Goal: Information Seeking & Learning: Compare options

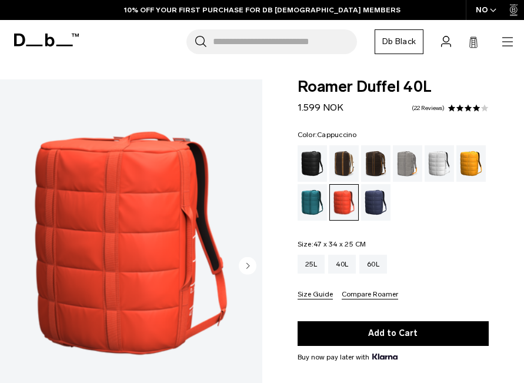
click at [341, 167] on div "Cappuccino" at bounding box center [344, 163] width 30 height 36
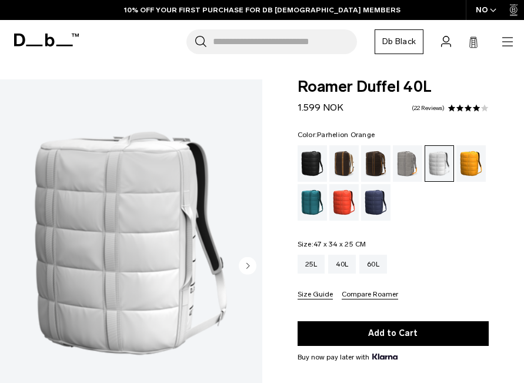
click at [459, 166] on div "Parhelion Orange" at bounding box center [471, 163] width 30 height 36
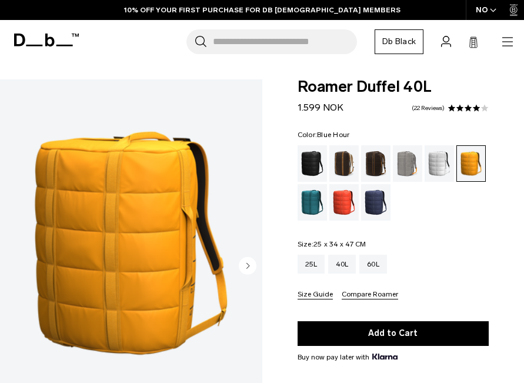
click at [366, 202] on div "Blue Hour" at bounding box center [376, 202] width 30 height 36
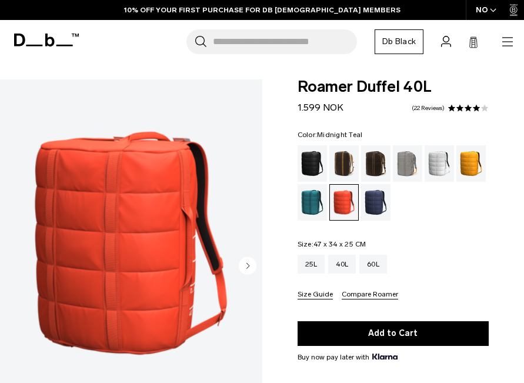
click at [312, 189] on div "Midnight Teal" at bounding box center [312, 202] width 30 height 36
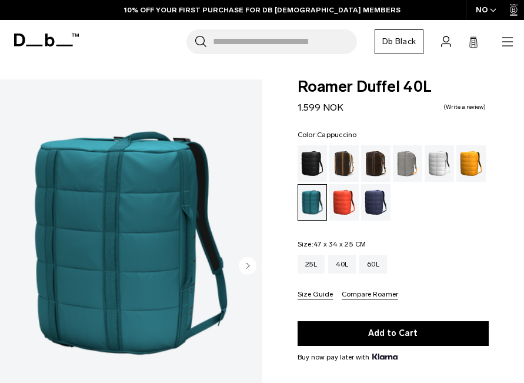
click at [343, 168] on div "Cappuccino" at bounding box center [344, 163] width 30 height 36
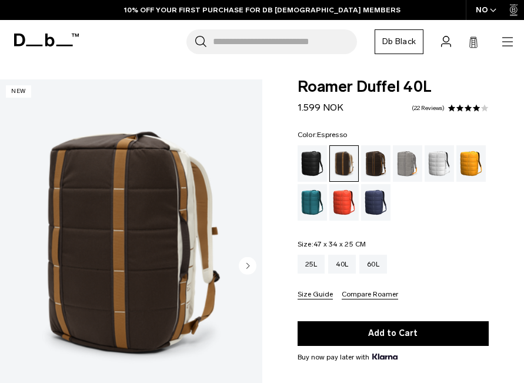
click at [373, 163] on div "Espresso" at bounding box center [376, 163] width 30 height 36
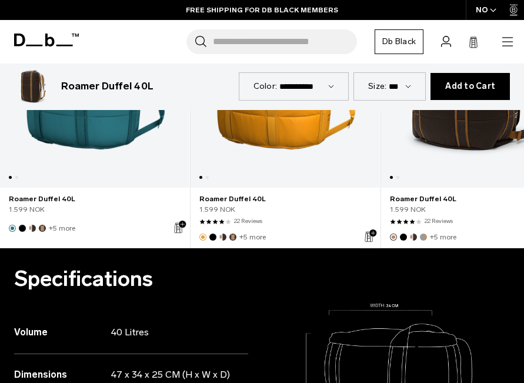
scroll to position [586, 0]
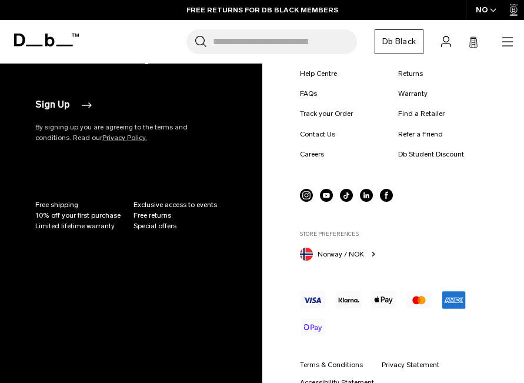
scroll to position [1788, 0]
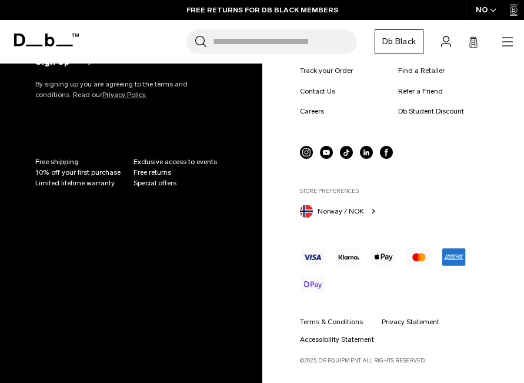
click at [50, 42] on icon at bounding box center [46, 39] width 65 height 13
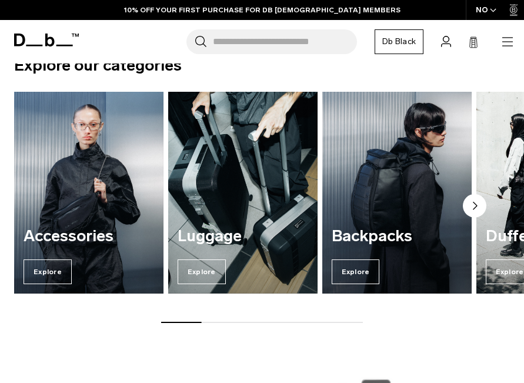
scroll to position [611, 0]
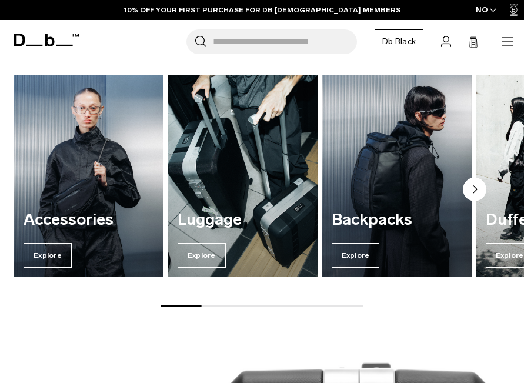
click at [401, 39] on link "Db Black" at bounding box center [398, 41] width 49 height 25
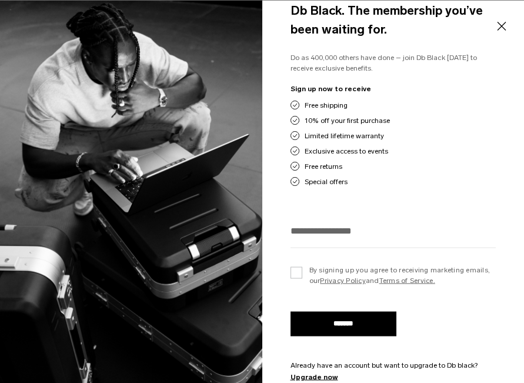
scroll to position [588, 0]
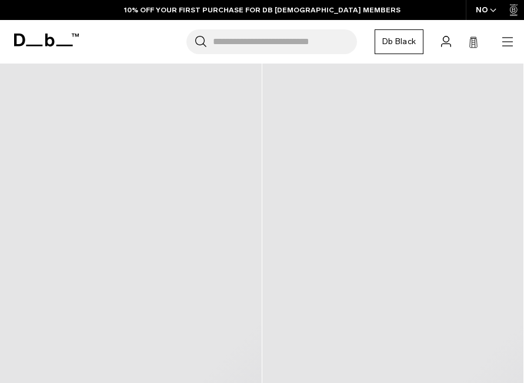
scroll to position [631, 0]
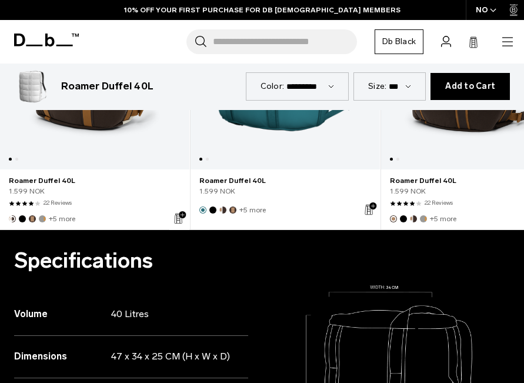
click at [50, 42] on icon at bounding box center [46, 39] width 65 height 13
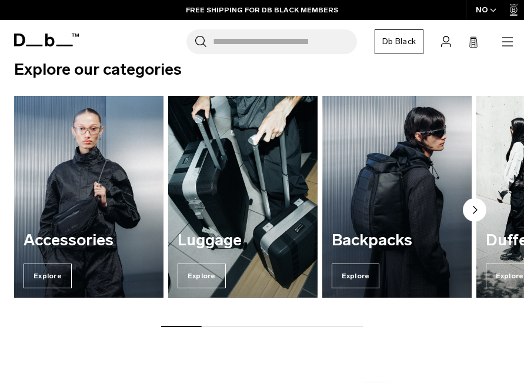
scroll to position [589, 0]
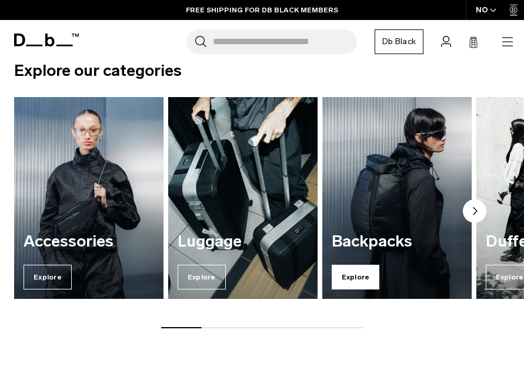
click at [353, 279] on span "Explore" at bounding box center [355, 276] width 48 height 25
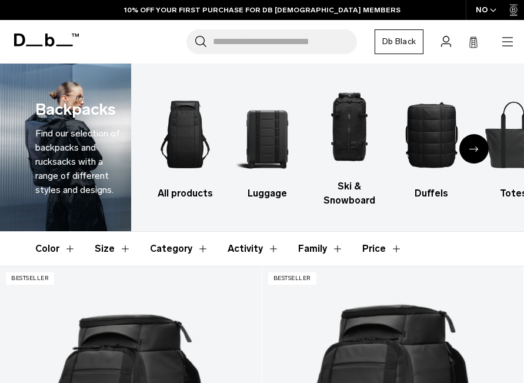
click at [470, 145] on div "Next slide" at bounding box center [473, 148] width 29 height 29
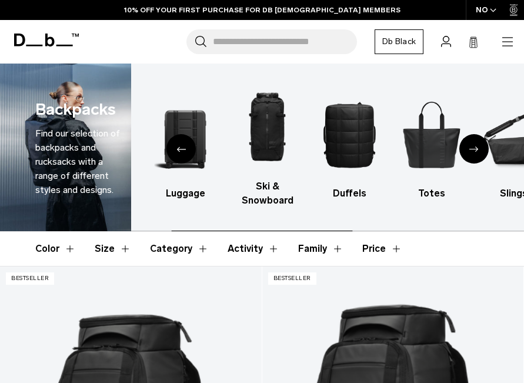
click at [470, 145] on div "Next slide" at bounding box center [473, 148] width 29 height 29
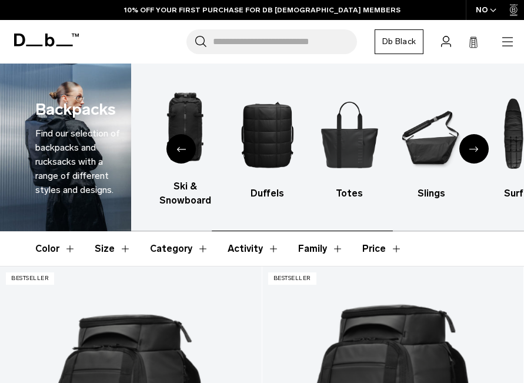
click at [470, 145] on div "Next slide" at bounding box center [473, 148] width 29 height 29
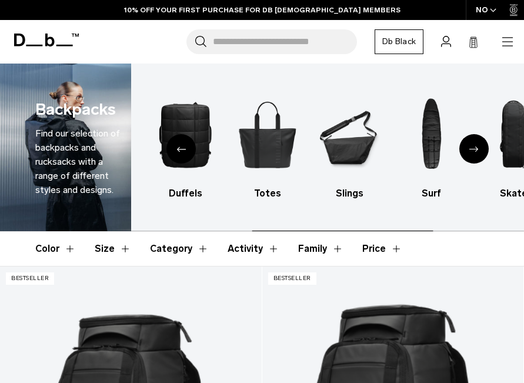
click at [470, 145] on div "Next slide" at bounding box center [473, 148] width 29 height 29
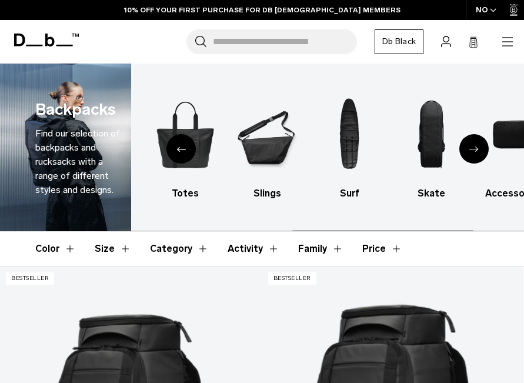
click at [470, 145] on div "Next slide" at bounding box center [473, 148] width 29 height 29
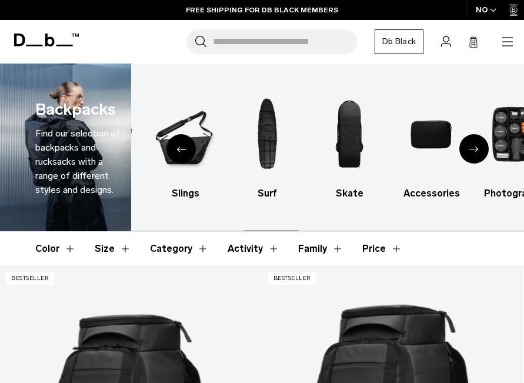
click at [470, 145] on div "Next slide" at bounding box center [473, 148] width 29 height 29
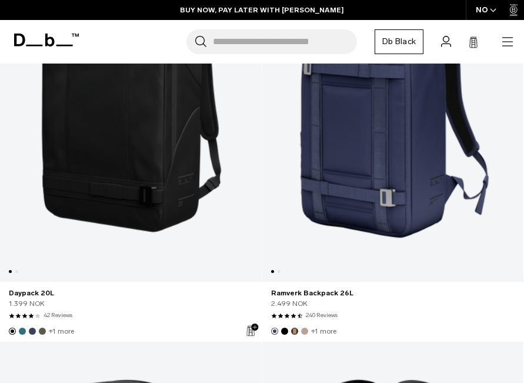
scroll to position [2658, 0]
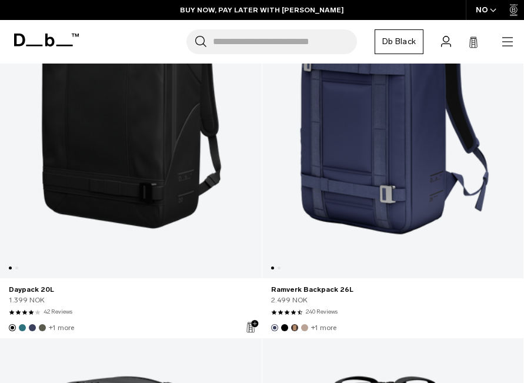
click at [173, 216] on link "Daypack 20L" at bounding box center [130, 113] width 261 height 330
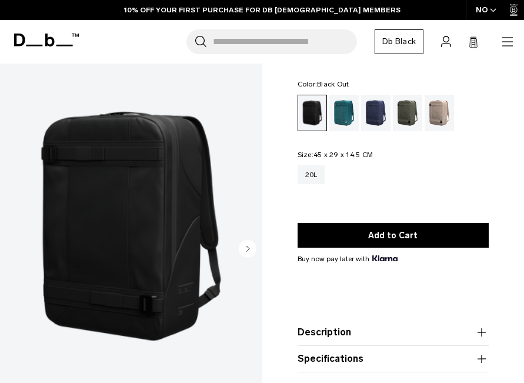
click at [250, 253] on circle "Next slide" at bounding box center [248, 248] width 18 height 18
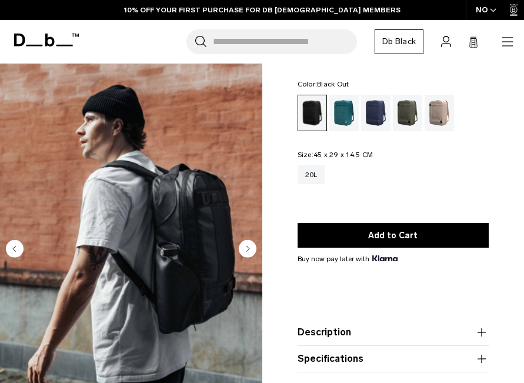
click at [250, 253] on circle "Next slide" at bounding box center [248, 248] width 18 height 18
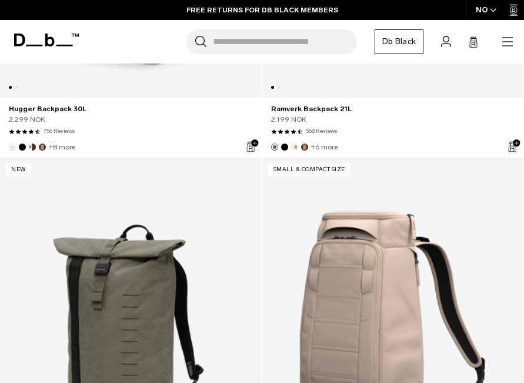
scroll to position [4785, 0]
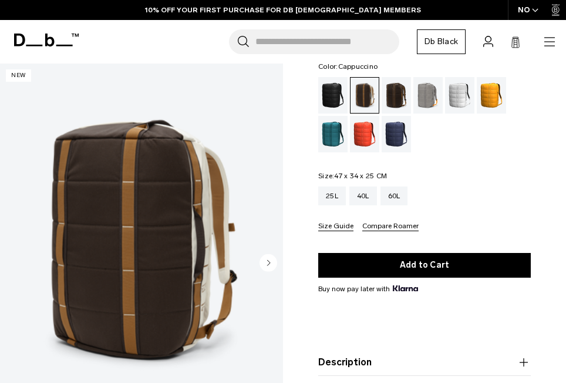
scroll to position [73, 0]
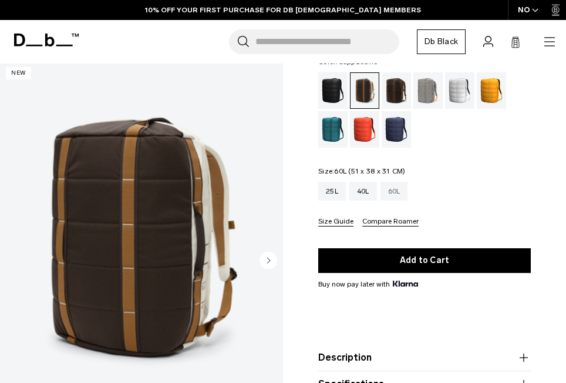
click at [395, 196] on div "60L" at bounding box center [395, 191] width 28 height 19
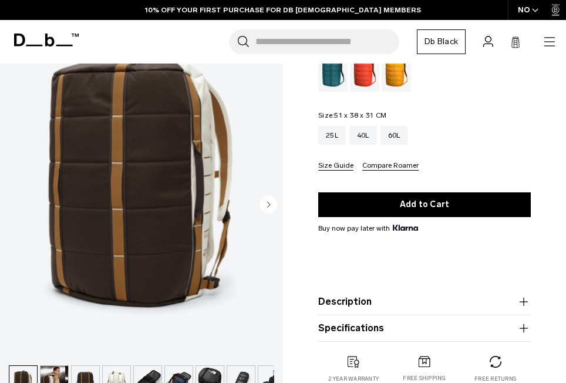
scroll to position [130, 0]
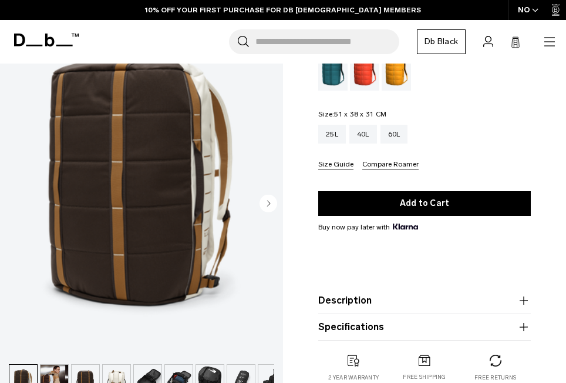
click at [336, 165] on button "Size Guide" at bounding box center [335, 164] width 35 height 9
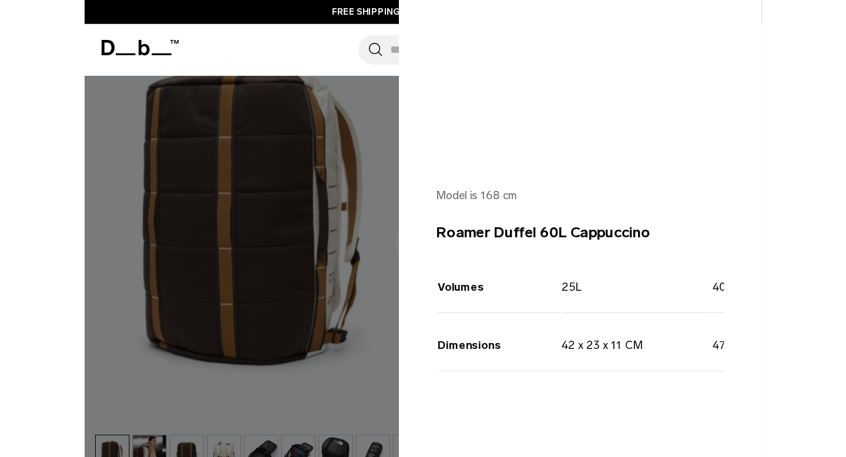
scroll to position [0, 0]
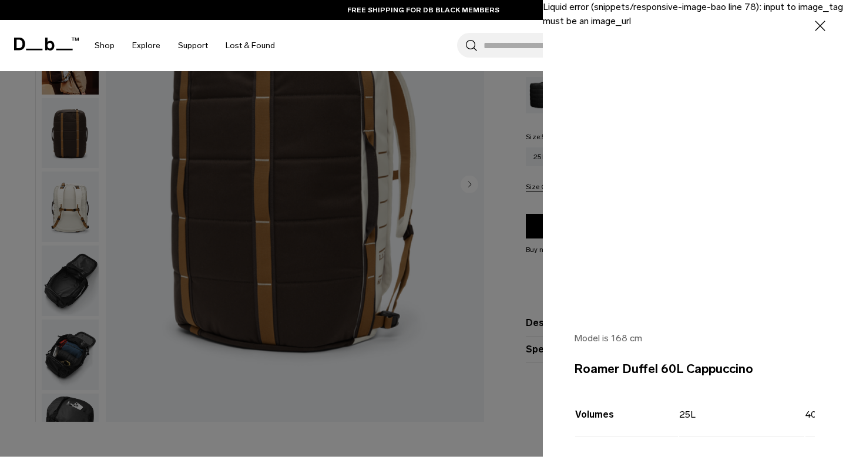
click at [566, 76] on div "Liquid error (snippets/responsive-image-bao line 78): input to image_tag must b…" at bounding box center [694, 151] width 303 height 303
click at [566, 382] on td "25L" at bounding box center [741, 413] width 125 height 48
click at [438, 303] on div at bounding box center [423, 228] width 846 height 457
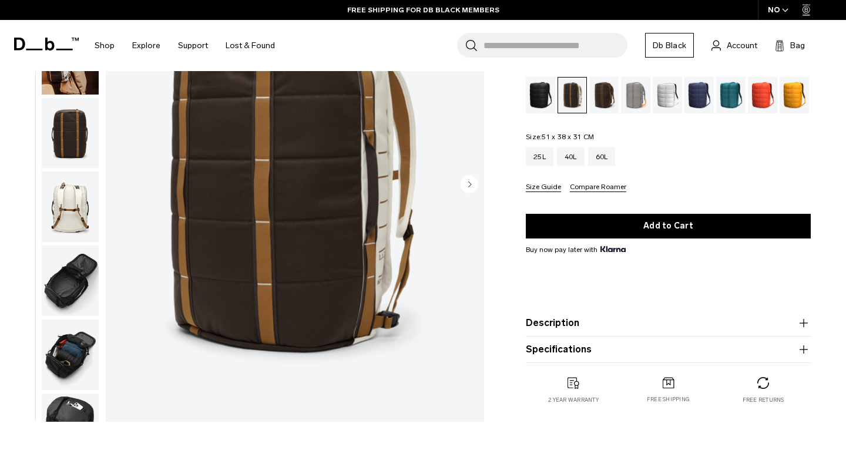
click at [566, 351] on button "Specifications" at bounding box center [668, 350] width 285 height 14
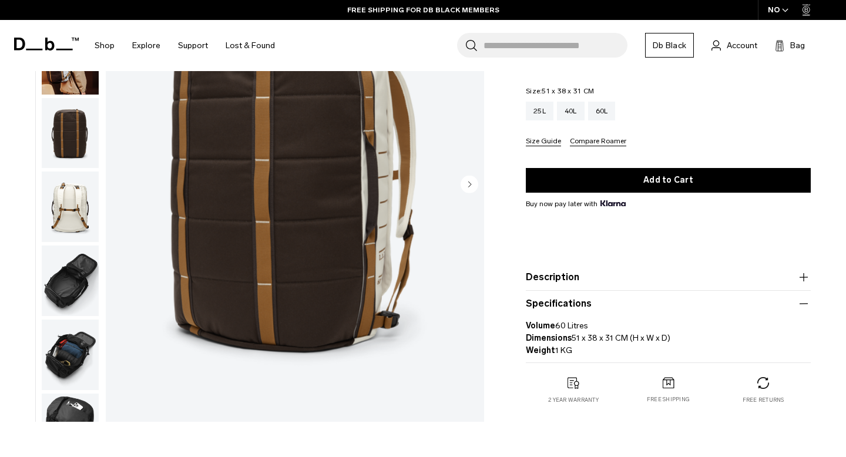
click at [566, 140] on button "Compare Roamer" at bounding box center [598, 142] width 56 height 9
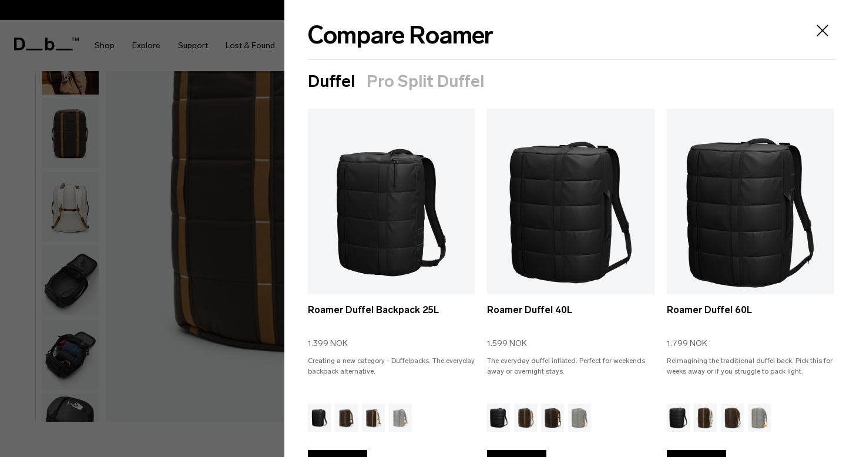
click at [566, 29] on icon "Close" at bounding box center [822, 30] width 19 height 19
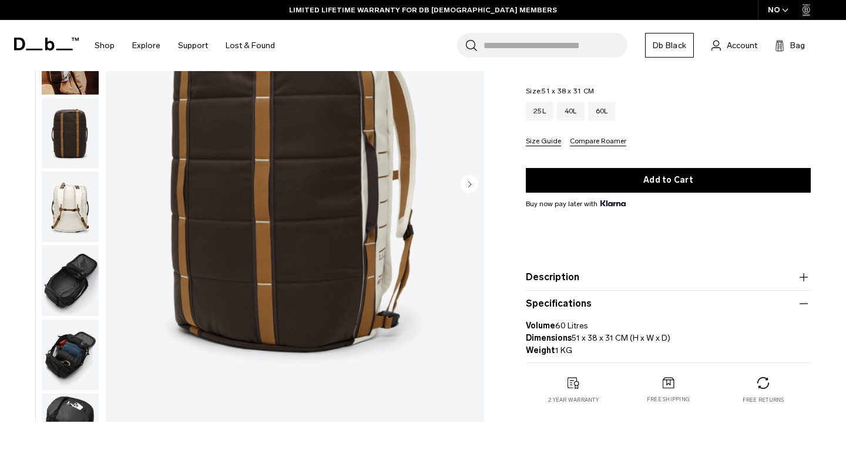
click at [545, 143] on button "Size Guide" at bounding box center [543, 142] width 35 height 9
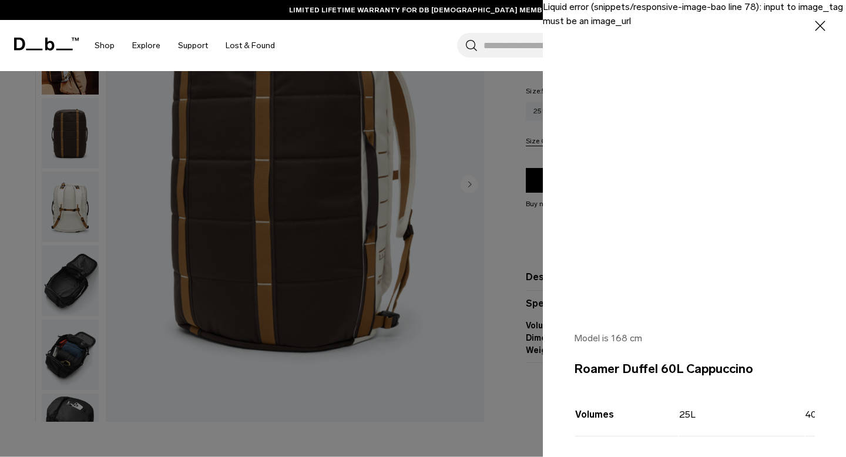
click at [566, 16] on div "Liquid error (snippets/responsive-image-bao line 78): input to image_tag must b…" at bounding box center [694, 151] width 303 height 303
click at [566, 17] on div "Liquid error (snippets/responsive-image-bao line 78): input to image_tag must b…" at bounding box center [694, 151] width 303 height 303
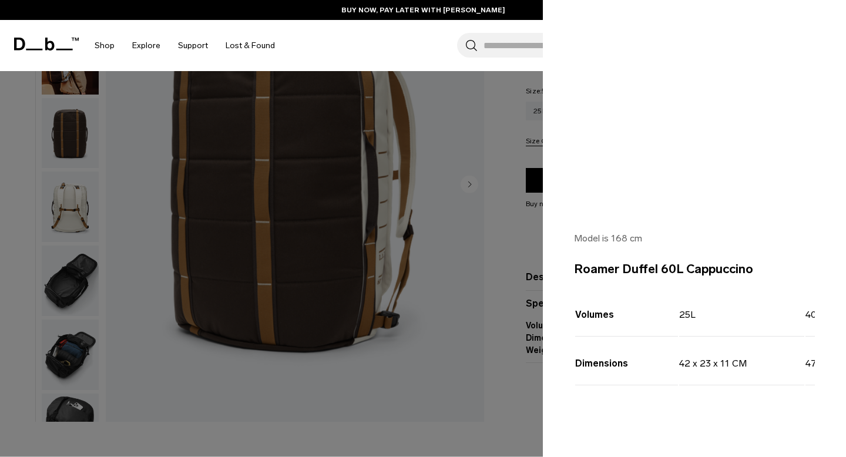
click at [516, 287] on div at bounding box center [423, 228] width 846 height 457
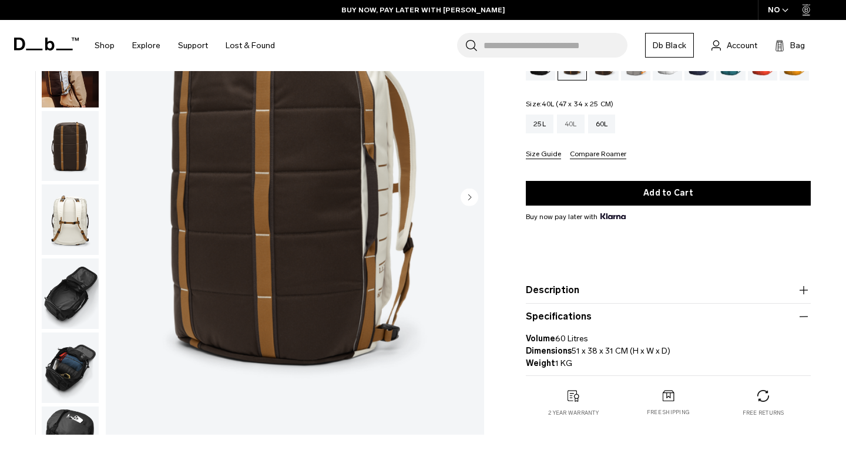
scroll to position [0, 0]
click at [566, 125] on div "40L" at bounding box center [571, 124] width 28 height 19
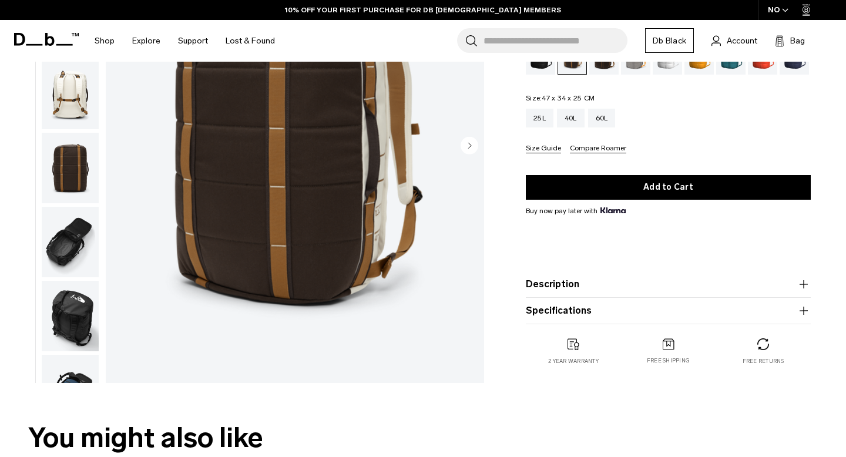
click at [542, 148] on button "Size Guide" at bounding box center [543, 149] width 35 height 9
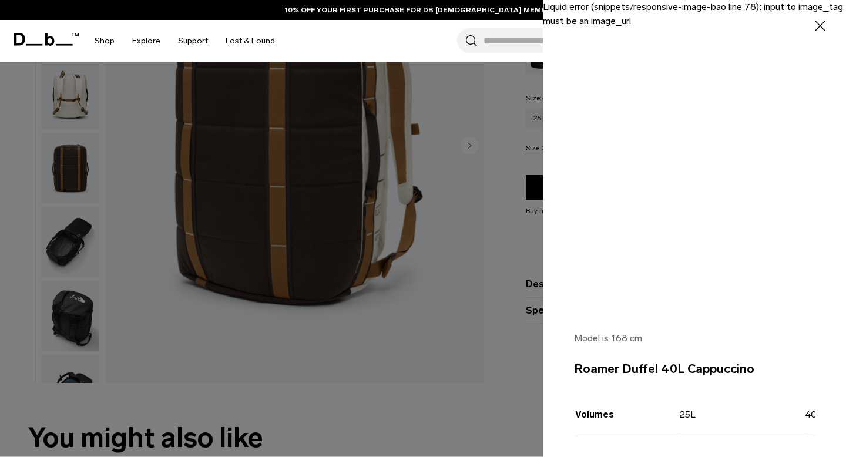
click at [492, 212] on div at bounding box center [423, 228] width 846 height 457
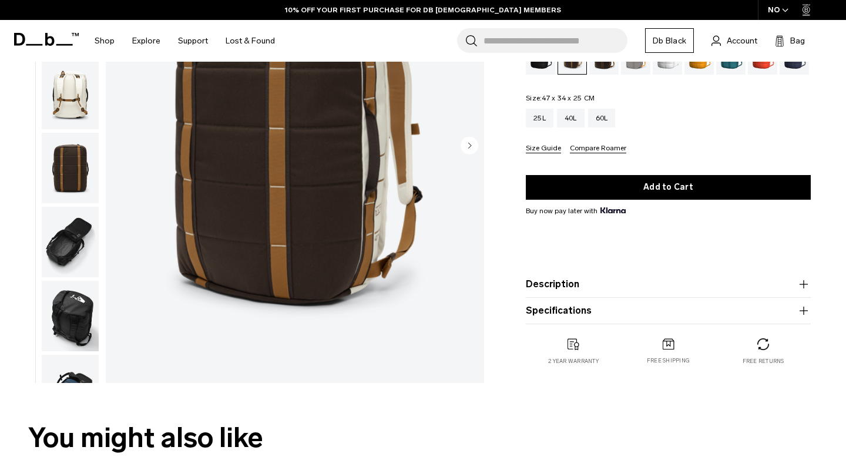
click at [591, 279] on button "Description" at bounding box center [668, 284] width 285 height 14
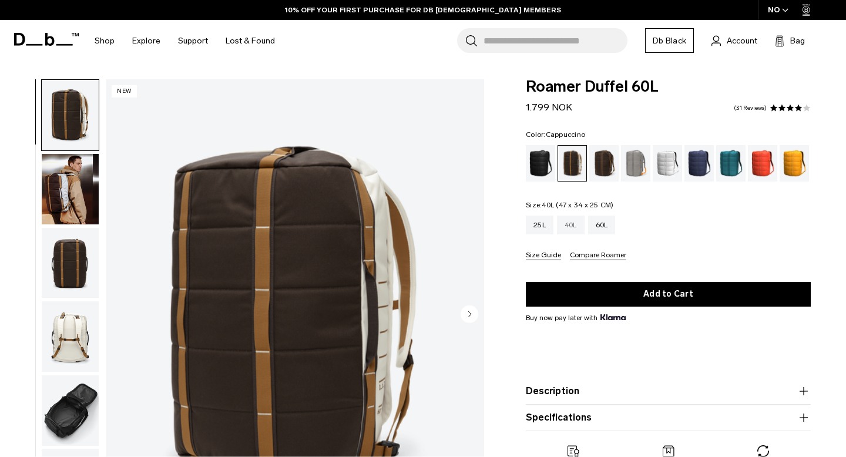
click at [576, 228] on div "40L" at bounding box center [571, 225] width 28 height 19
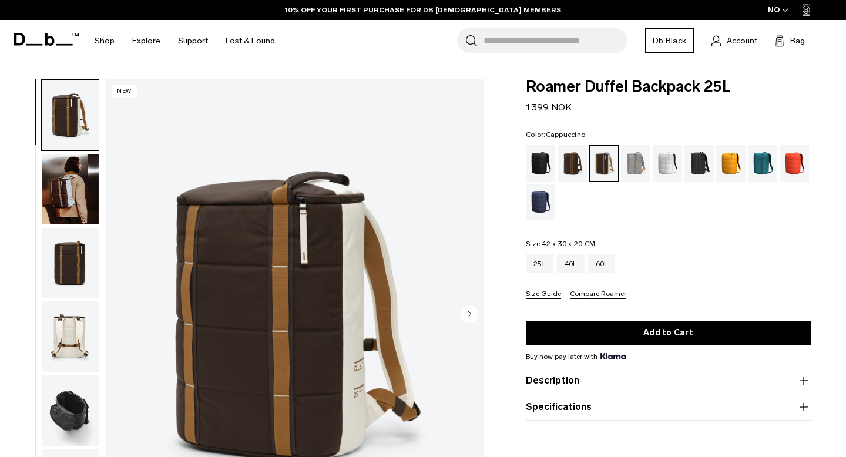
click at [571, 227] on div "Color: Cappuccino Out of stock Size: 42 x 30 x 20 CM Out of stock 25L 40L 60L" at bounding box center [668, 215] width 285 height 168
click at [573, 258] on div "40L" at bounding box center [571, 263] width 28 height 19
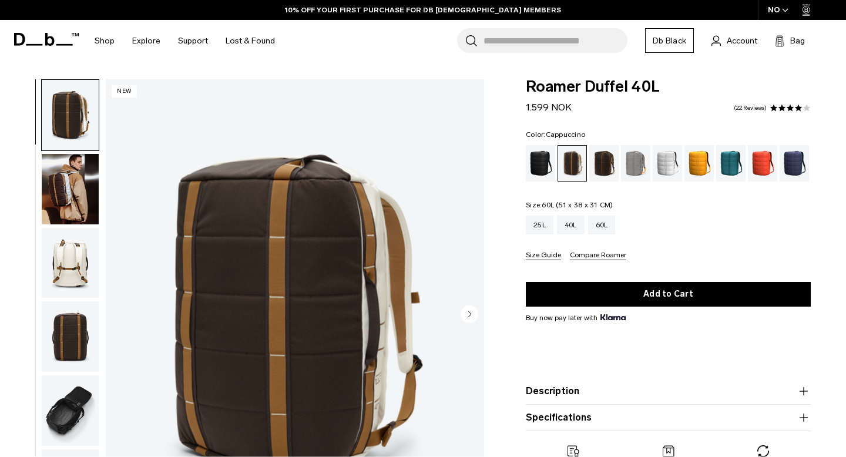
click at [594, 233] on div "60L" at bounding box center [602, 225] width 28 height 19
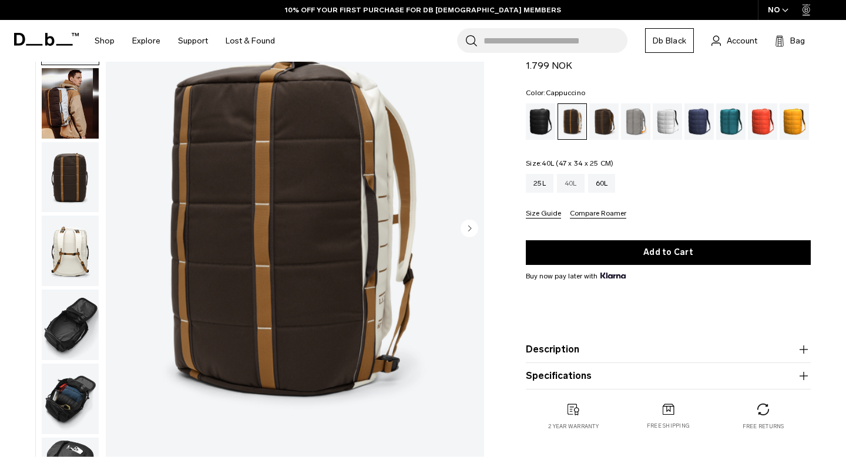
click at [578, 191] on div "40L" at bounding box center [571, 183] width 28 height 19
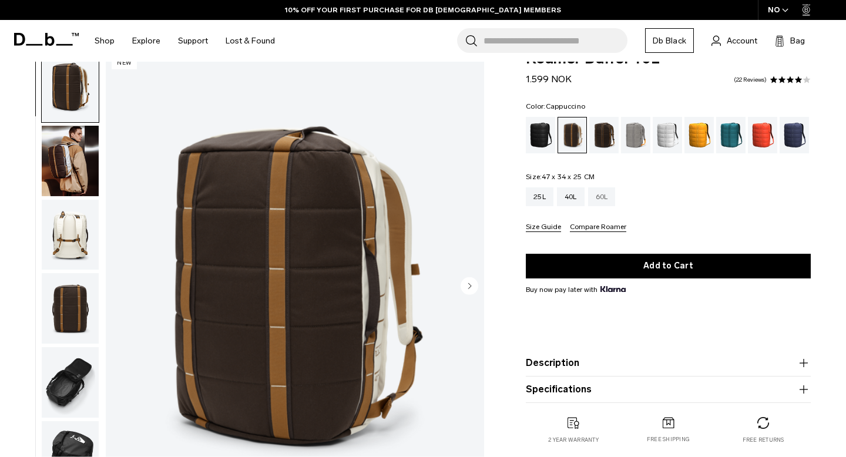
click at [606, 200] on div "60L" at bounding box center [602, 196] width 28 height 19
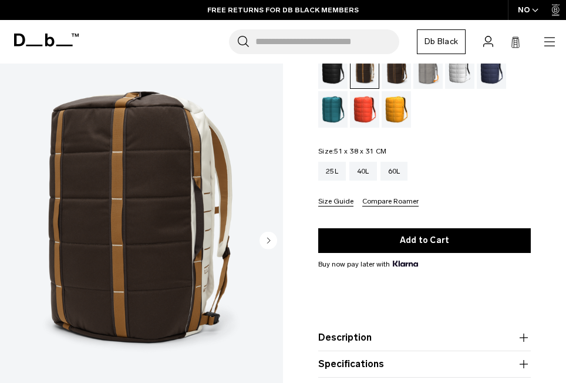
scroll to position [94, 0]
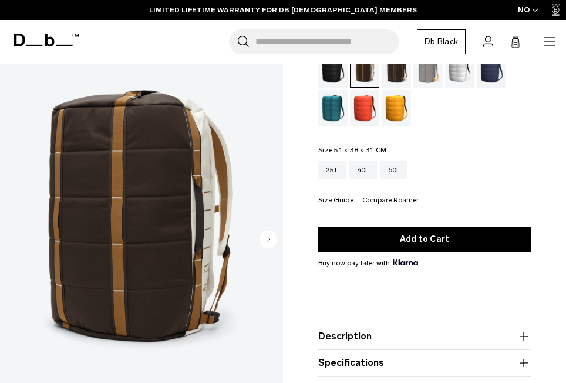
click at [269, 247] on circle "Next slide" at bounding box center [269, 239] width 18 height 18
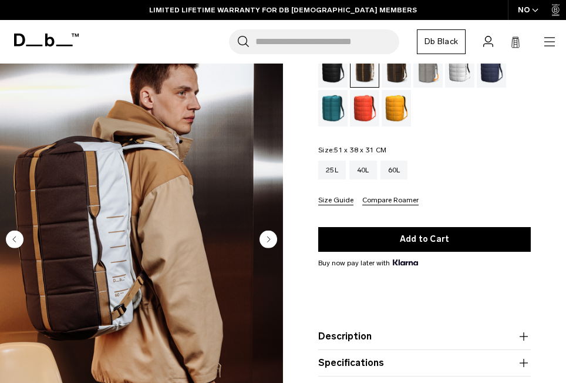
scroll to position [0, 31]
click at [269, 244] on circle "Next slide" at bounding box center [269, 239] width 18 height 18
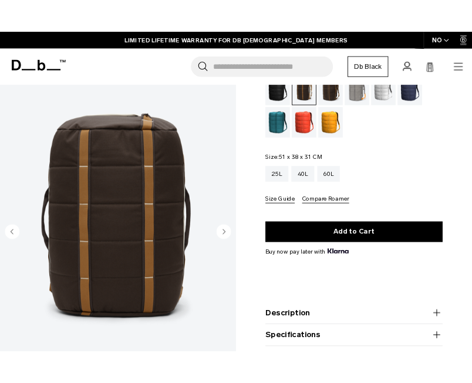
scroll to position [0, 43]
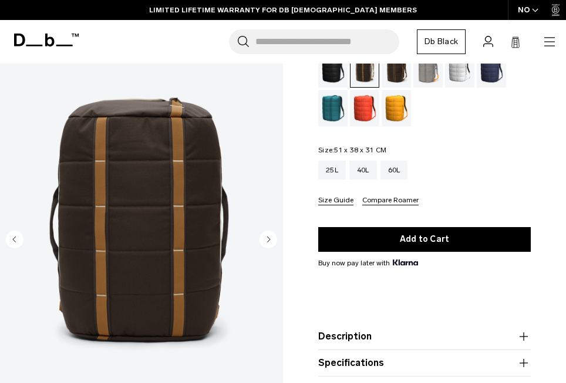
click at [267, 241] on circle "Next slide" at bounding box center [269, 239] width 18 height 18
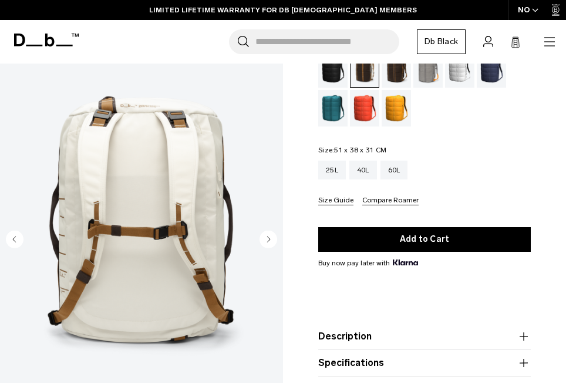
click at [267, 241] on circle "Next slide" at bounding box center [269, 239] width 18 height 18
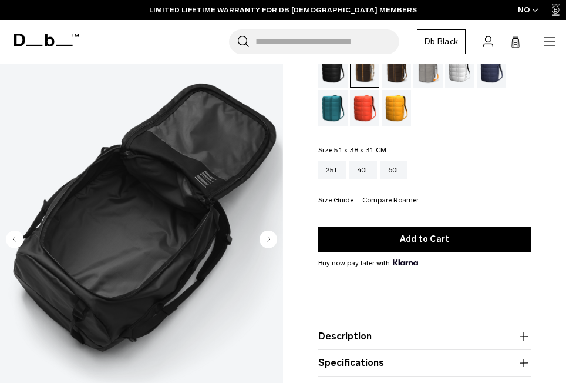
click at [267, 241] on circle "Next slide" at bounding box center [269, 239] width 18 height 18
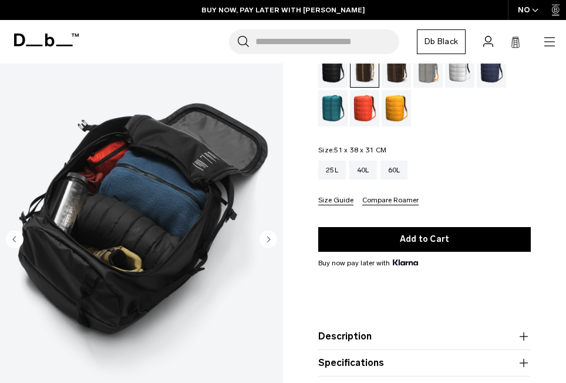
click at [267, 241] on circle "Next slide" at bounding box center [269, 239] width 18 height 18
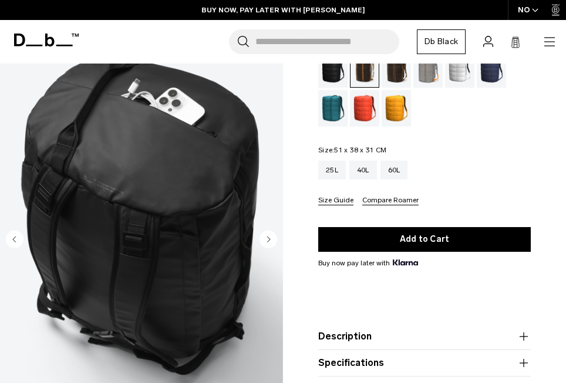
click at [267, 241] on circle "Next slide" at bounding box center [269, 239] width 18 height 18
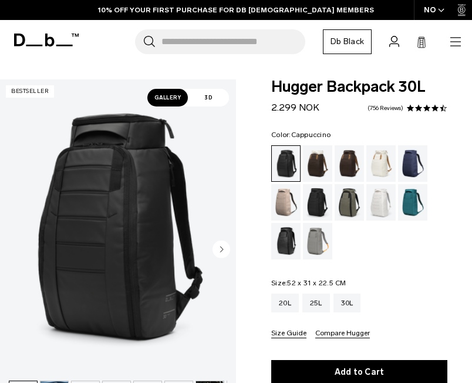
click at [316, 165] on div "Cappuccino" at bounding box center [318, 163] width 30 height 36
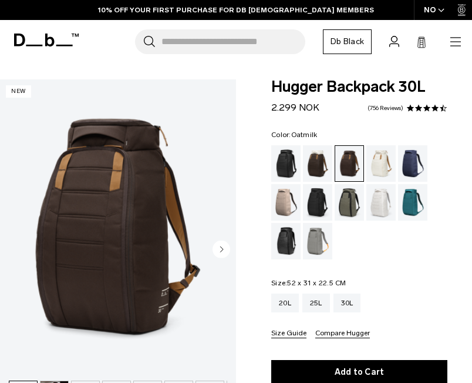
click at [384, 170] on div "Oatmilk" at bounding box center [382, 163] width 30 height 36
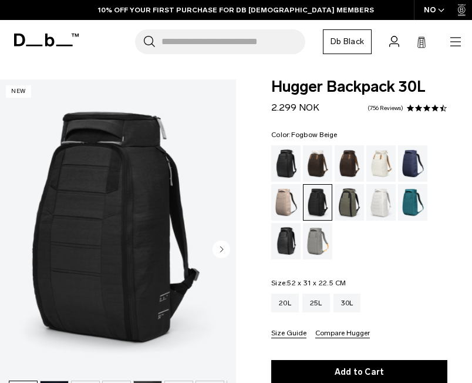
click at [283, 202] on div "Fogbow Beige" at bounding box center [286, 202] width 30 height 36
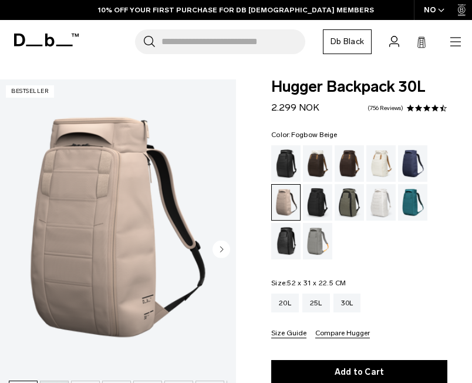
click at [328, 260] on div "Color: Fogbow Beige Out of stock Size: 52 x 31 x 22.5 CM Out of stock 20L 25L 3…" at bounding box center [359, 234] width 176 height 207
click at [318, 259] on div "Color: Fogbow Beige Out of stock Size: 52 x 31 x 22.5 CM Out of stock 20L 25L 3…" at bounding box center [359, 234] width 176 height 207
click at [318, 236] on div "Sand Grey" at bounding box center [318, 241] width 30 height 36
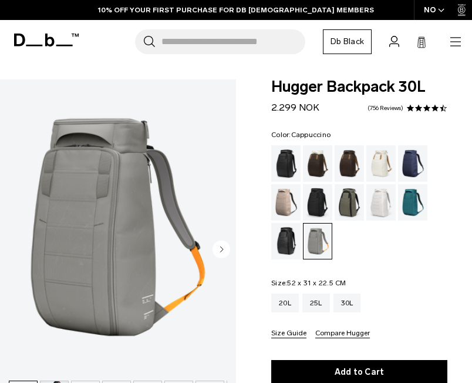
click at [320, 169] on div "Cappuccino" at bounding box center [318, 163] width 30 height 36
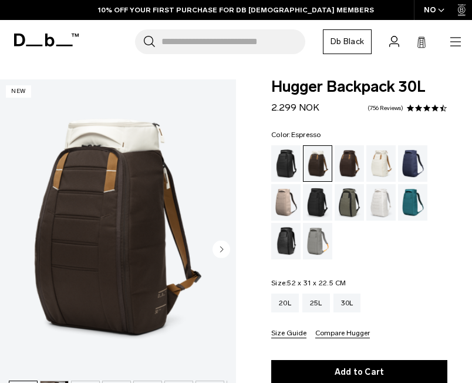
click at [343, 160] on div "Espresso" at bounding box center [350, 163] width 30 height 36
click at [283, 161] on div "Black Out" at bounding box center [286, 163] width 30 height 36
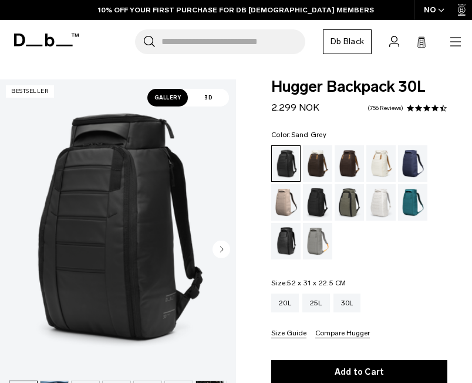
click at [311, 226] on div "Sand Grey" at bounding box center [318, 241] width 30 height 36
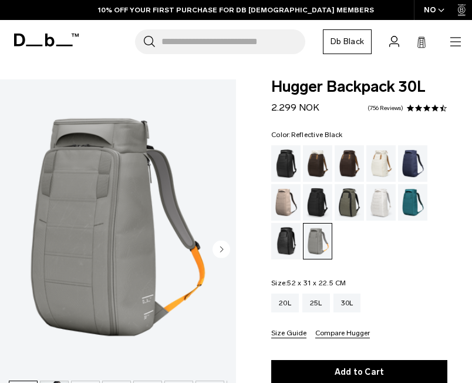
click at [281, 233] on div "Reflective Black" at bounding box center [286, 241] width 30 height 36
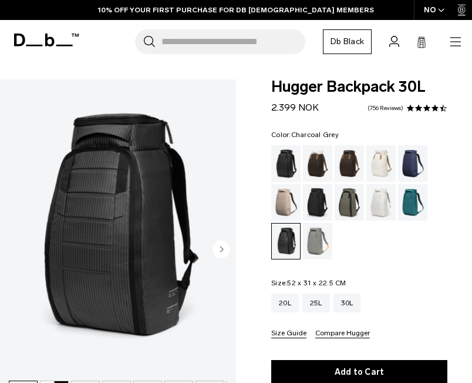
click at [316, 203] on div "Charcoal Grey" at bounding box center [318, 202] width 30 height 36
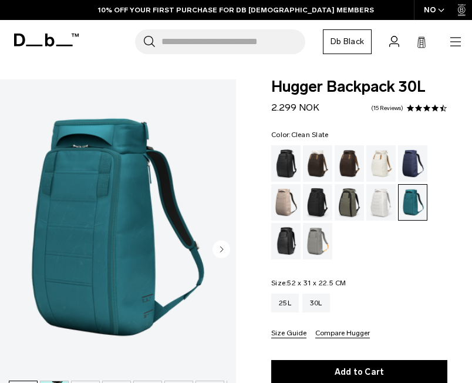
click at [378, 201] on div "Clean Slate" at bounding box center [382, 202] width 30 height 36
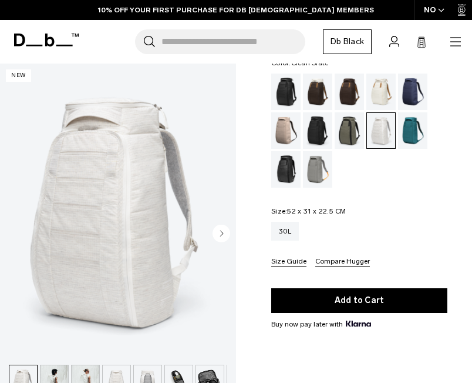
scroll to position [72, 0]
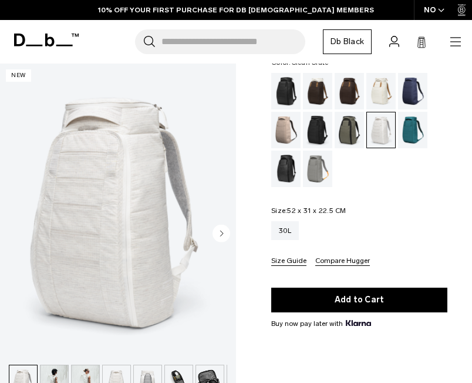
click at [220, 234] on circle "Next slide" at bounding box center [222, 233] width 18 height 18
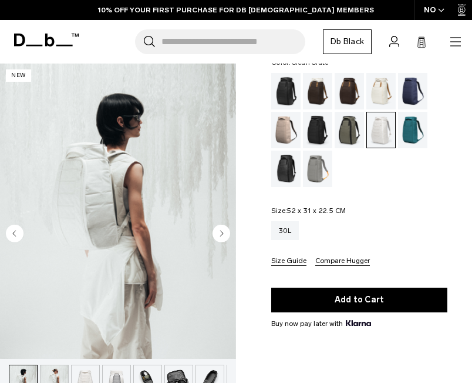
click at [221, 233] on icon "Next slide" at bounding box center [222, 232] width 3 height 5
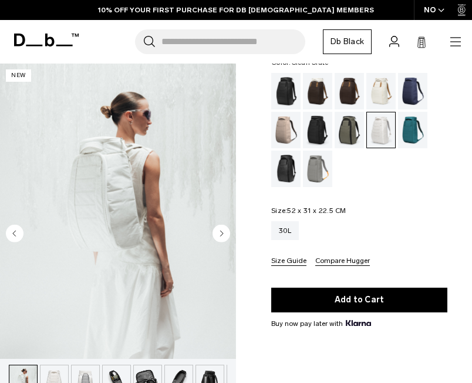
click at [221, 233] on icon "Next slide" at bounding box center [222, 232] width 3 height 5
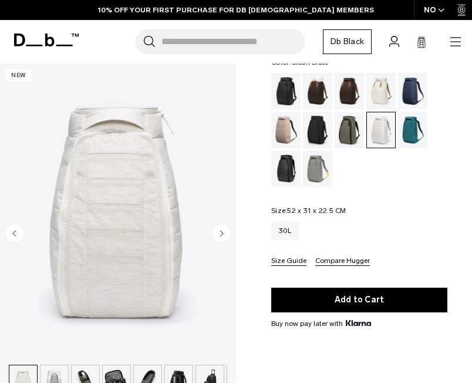
click at [221, 233] on icon "Next slide" at bounding box center [222, 232] width 3 height 5
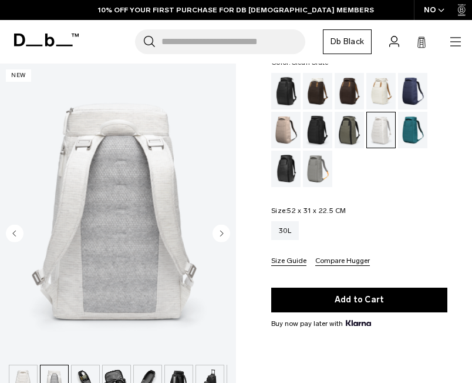
scroll to position [0, 125]
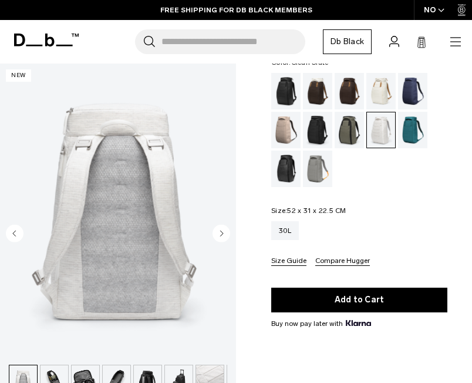
click at [221, 233] on icon "Next slide" at bounding box center [222, 232] width 3 height 5
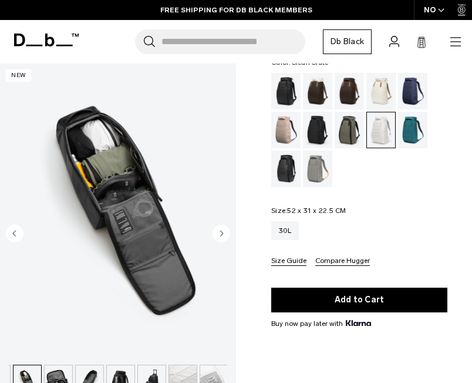
scroll to position [0, 153]
click at [221, 233] on icon "Next slide" at bounding box center [222, 232] width 3 height 5
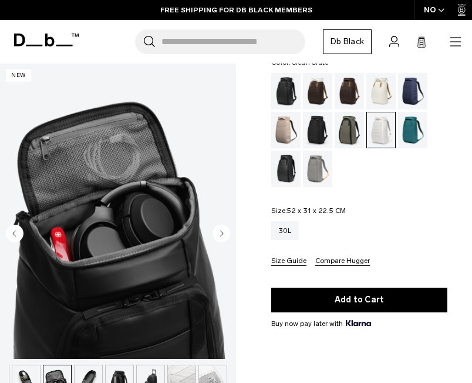
click at [221, 233] on icon "Next slide" at bounding box center [222, 232] width 3 height 5
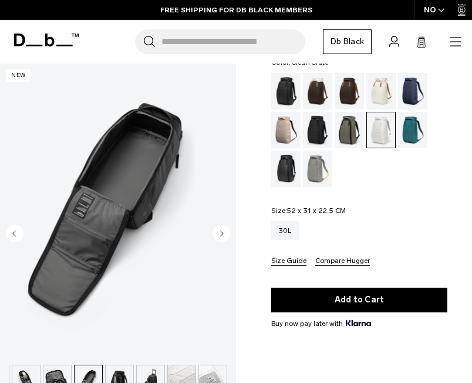
click at [221, 233] on icon "Next slide" at bounding box center [222, 232] width 3 height 5
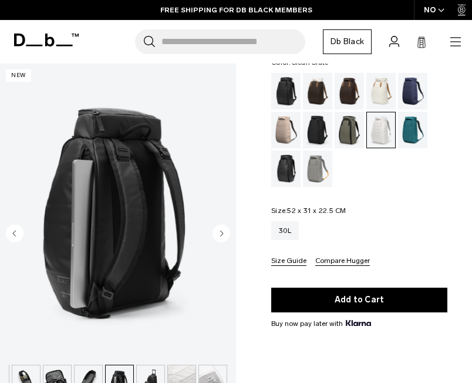
click at [221, 233] on icon "Next slide" at bounding box center [222, 232] width 3 height 5
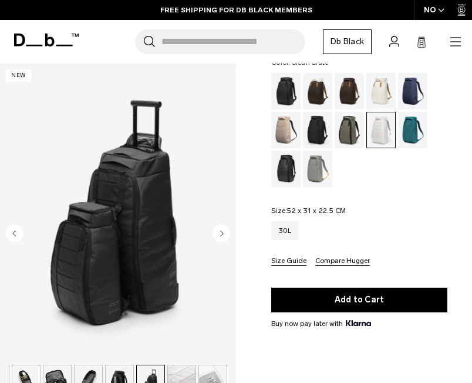
click at [221, 233] on icon "Next slide" at bounding box center [222, 232] width 3 height 5
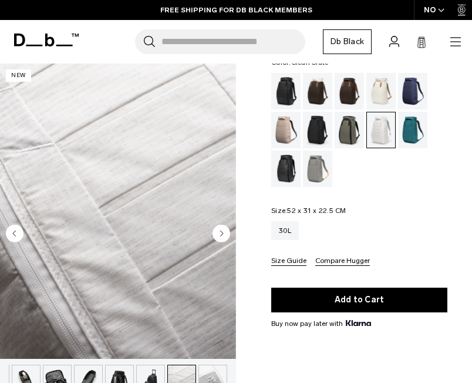
click at [221, 233] on icon "Next slide" at bounding box center [222, 232] width 3 height 5
